Goal: Task Accomplishment & Management: Manage account settings

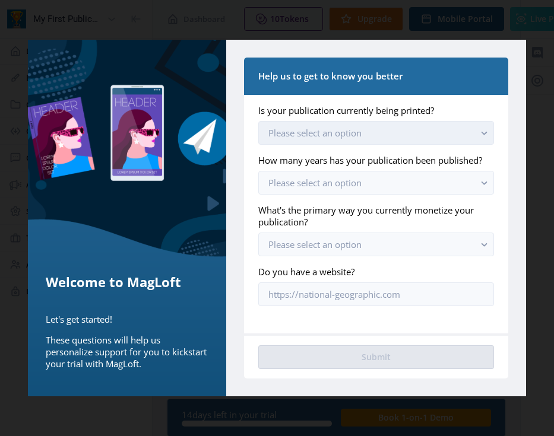
click at [385, 129] on button "Please select an option" at bounding box center [376, 133] width 236 height 24
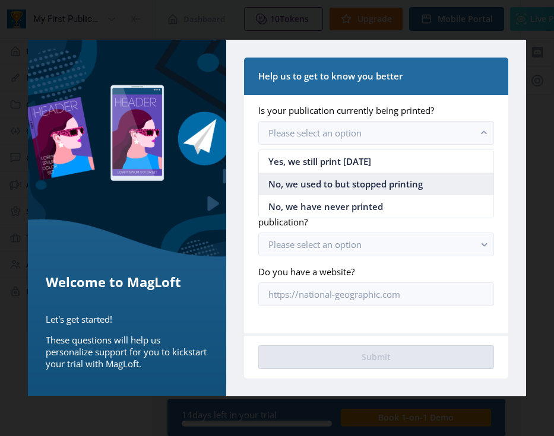
click at [407, 188] on span "No, we used to but stopped printing" at bounding box center [345, 184] width 154 height 14
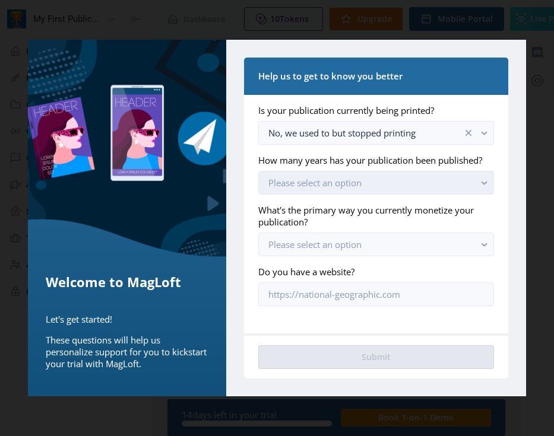
click at [394, 190] on button "Please select an option" at bounding box center [376, 183] width 236 height 24
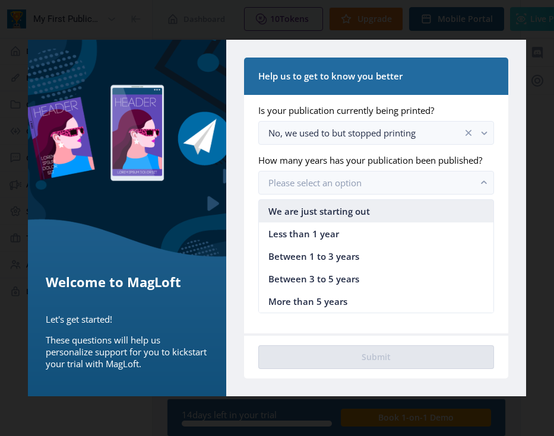
click at [379, 211] on nb-option "We are just starting out" at bounding box center [376, 211] width 235 height 23
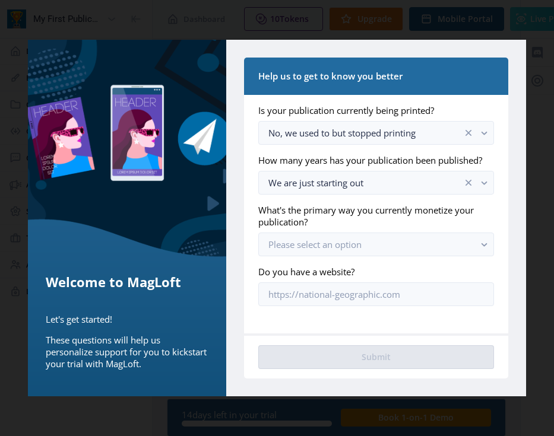
click at [372, 257] on app-onboarding-info-form "Is your publication currently being printed? No, we used to but stopped printin…" at bounding box center [376, 205] width 236 height 202
click at [373, 249] on button "Please select an option" at bounding box center [376, 245] width 236 height 24
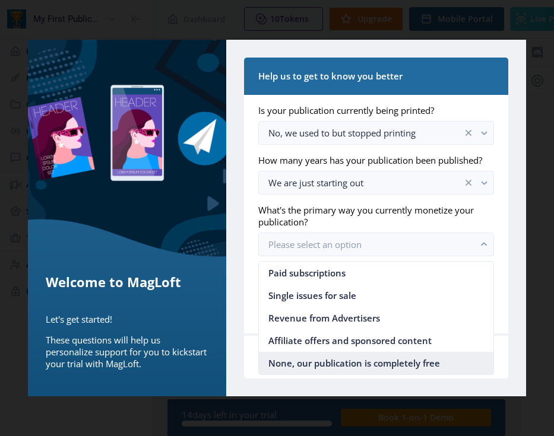
click at [349, 366] on span "None, our publication is completely free" at bounding box center [354, 363] width 172 height 14
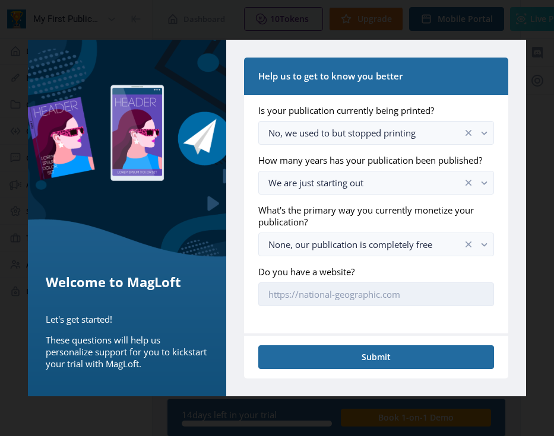
click at [336, 296] on input "Do you have a website?" at bounding box center [376, 295] width 236 height 24
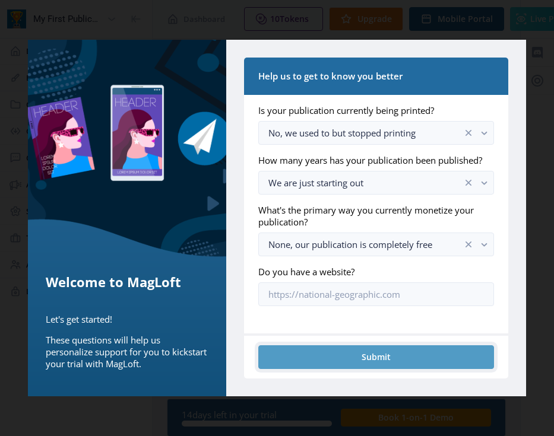
click at [359, 361] on button "Submit" at bounding box center [376, 358] width 236 height 24
click at [386, 358] on button "Submit" at bounding box center [376, 358] width 236 height 24
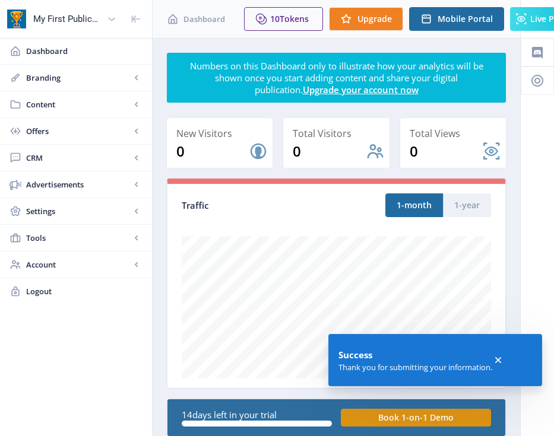
click at [506, 362] on app-toast "Success Thank you for submitting your information." at bounding box center [435, 360] width 214 height 52
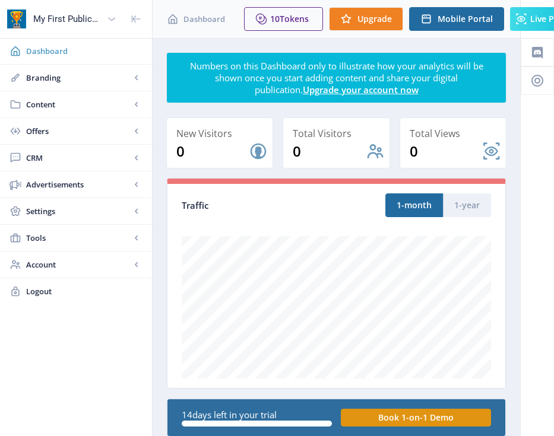
click at [101, 56] on span "Dashboard" at bounding box center [84, 51] width 116 height 12
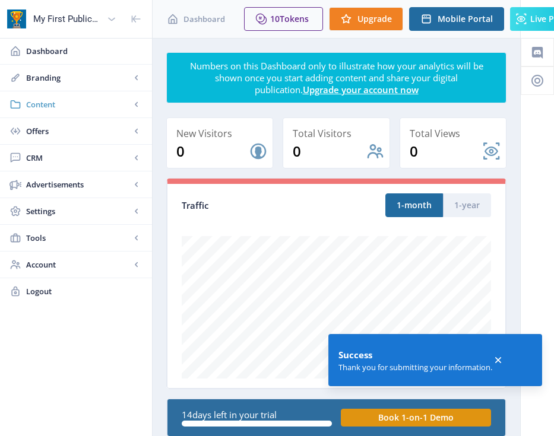
click at [95, 110] on span "Content" at bounding box center [78, 105] width 104 height 12
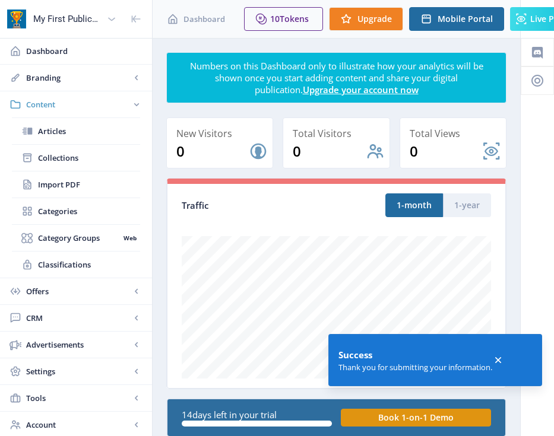
click at [128, 105] on span "Content" at bounding box center [78, 105] width 104 height 12
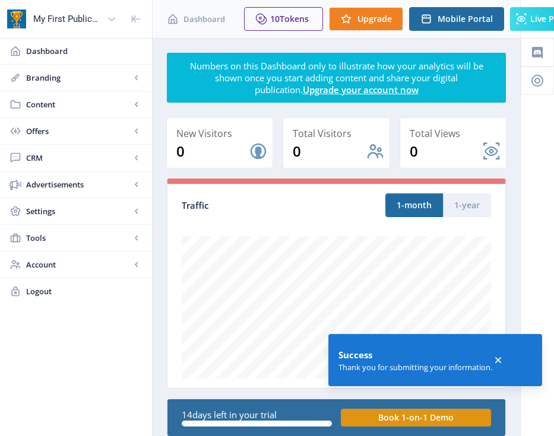
click at [128, 105] on span "Content" at bounding box center [78, 105] width 104 height 12
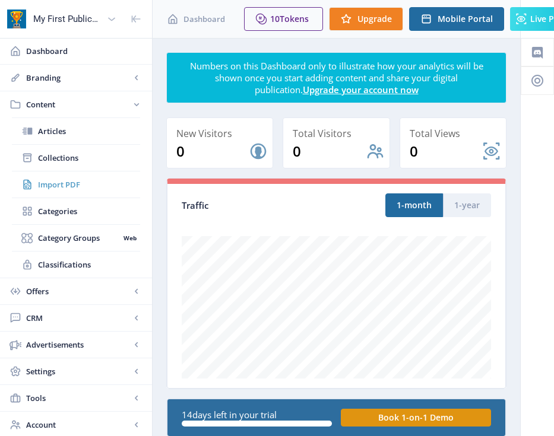
click at [80, 184] on span "Import PDF" at bounding box center [89, 185] width 102 height 12
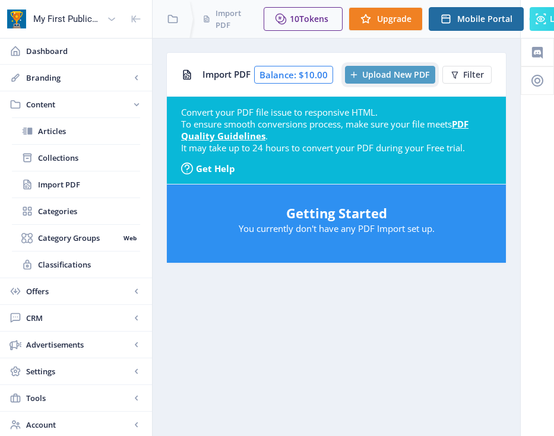
click at [398, 74] on span "Upload New PDF" at bounding box center [395, 74] width 67 height 9
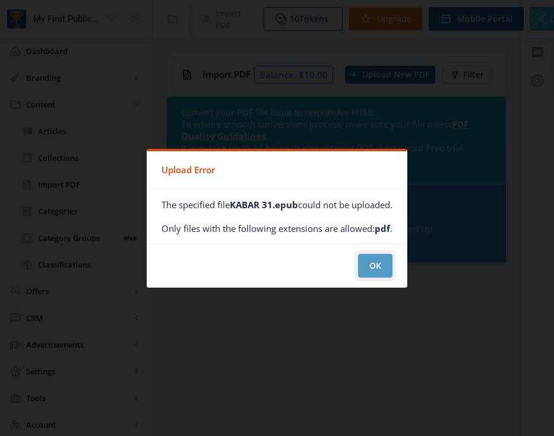
click at [382, 270] on button "OK" at bounding box center [375, 266] width 34 height 24
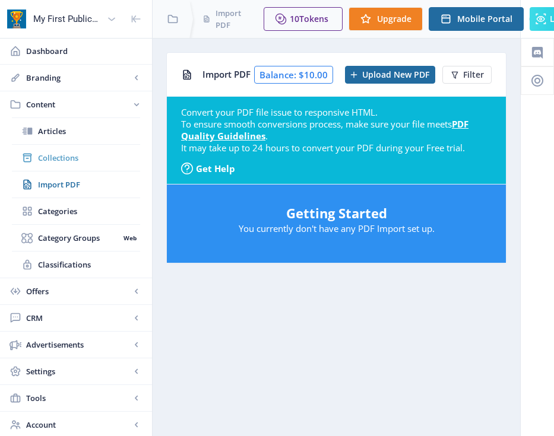
click at [82, 153] on span "Collections" at bounding box center [89, 158] width 102 height 12
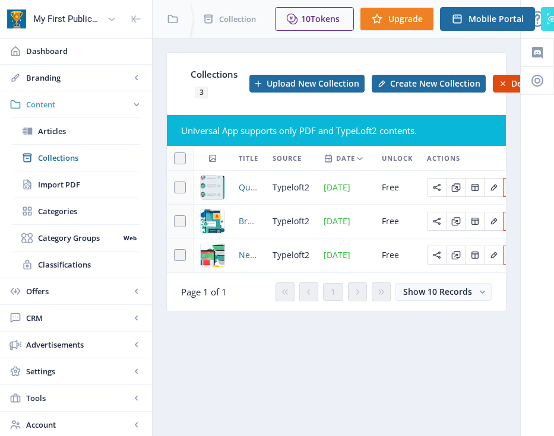
click at [84, 109] on span "Content" at bounding box center [78, 105] width 104 height 12
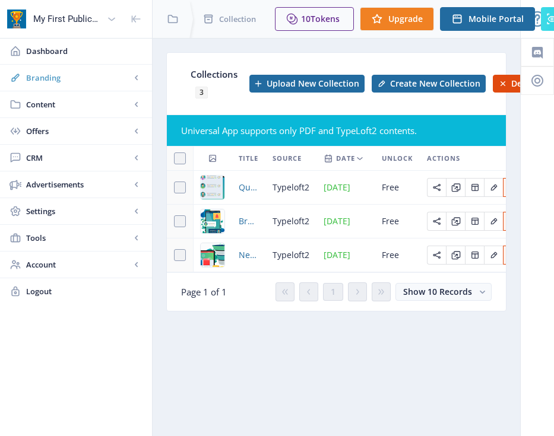
click at [84, 74] on span "Branding" at bounding box center [78, 78] width 104 height 12
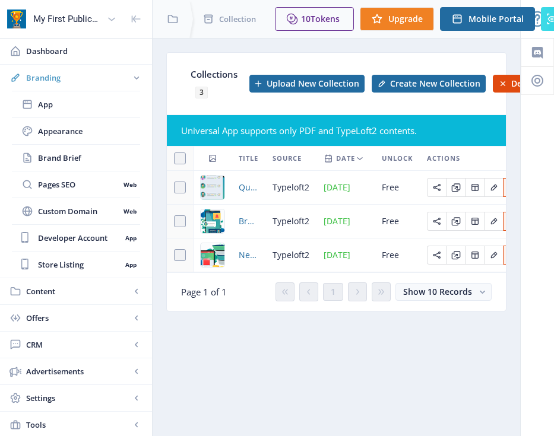
click at [85, 82] on span "Branding" at bounding box center [78, 78] width 104 height 12
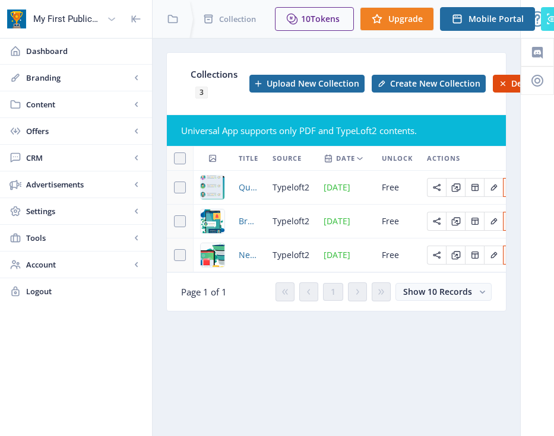
click at [140, 20] on icon at bounding box center [137, 19] width 12 height 12
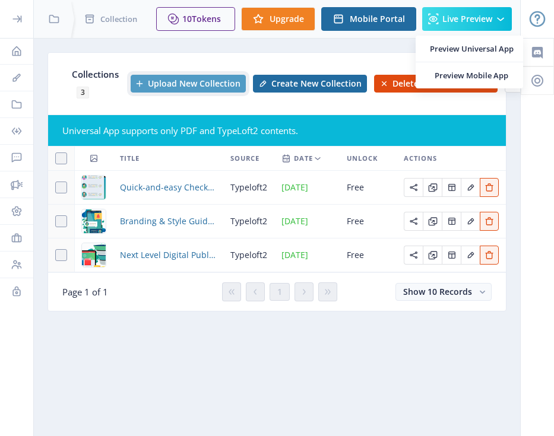
click at [239, 79] on span "Upload New Collection" at bounding box center [194, 83] width 93 height 9
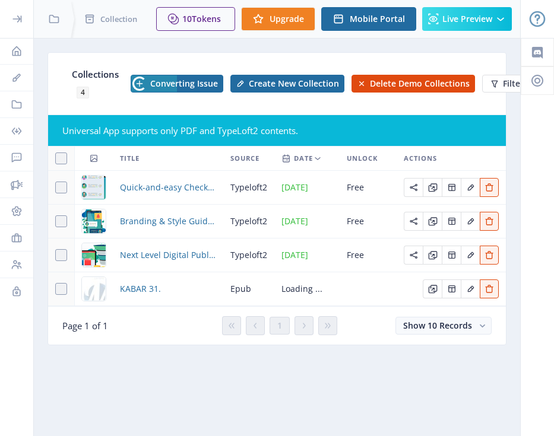
click at [197, 75] on app-issue-import-button-upload "Converting Issue" at bounding box center [173, 84] width 100 height 18
click at [401, 79] on span "Delete Demo Collections" at bounding box center [420, 83] width 100 height 9
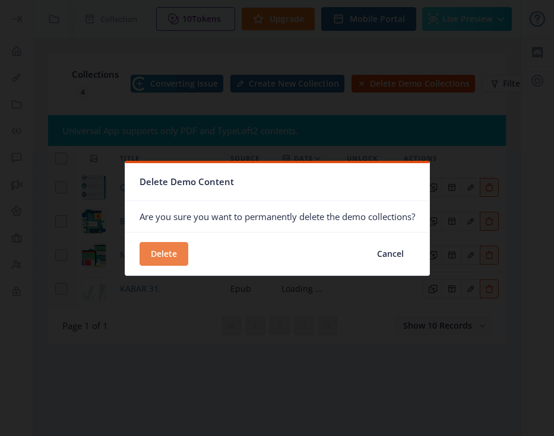
click at [164, 253] on button "Delete" at bounding box center [164, 254] width 49 height 24
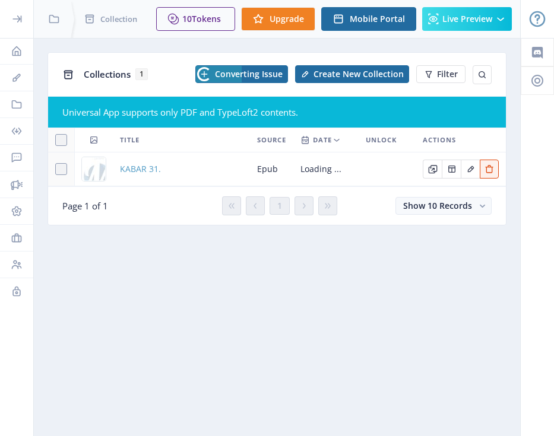
click at [129, 166] on span "KABAR 31." at bounding box center [140, 169] width 41 height 14
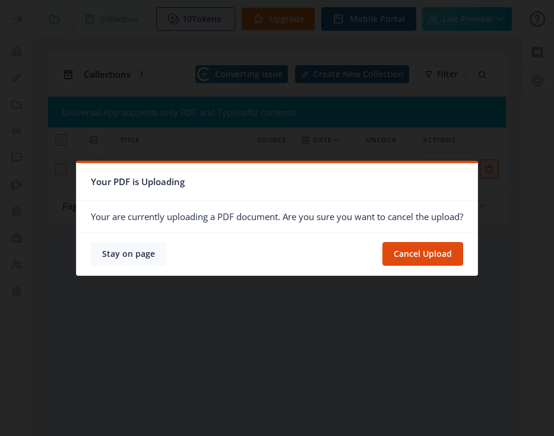
click at [136, 256] on button "Stay on page" at bounding box center [128, 254] width 75 height 24
